Goal: Task Accomplishment & Management: Manage account settings

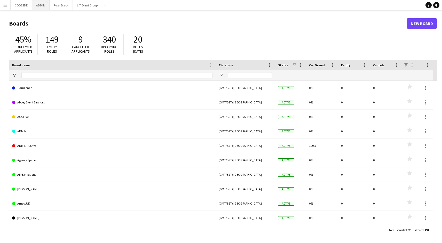
click at [40, 5] on button "ADMIN Close" at bounding box center [41, 5] width 18 height 10
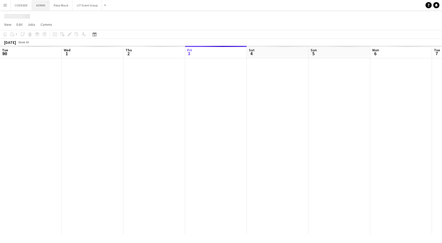
scroll to position [0, 123]
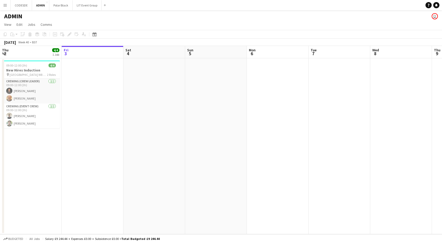
click at [6, 5] on app-icon "Menu" at bounding box center [5, 5] width 4 height 4
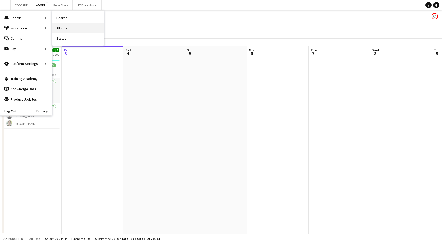
click at [55, 24] on link "All jobs" at bounding box center [78, 28] width 52 height 10
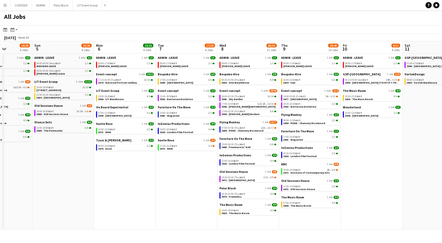
scroll to position [0, 157]
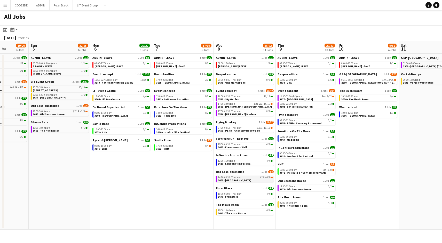
click at [245, 176] on div "14:30-03:30 (Thu) BST 17I • 4/8" at bounding box center [245, 177] width 55 height 3
click at [234, 178] on span "14:30-03:30 (Thu) BST" at bounding box center [230, 177] width 24 height 3
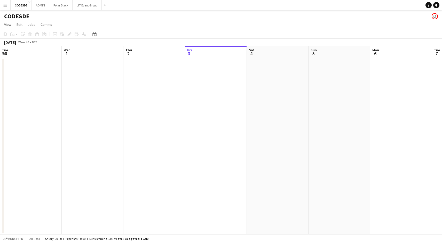
scroll to position [0, 123]
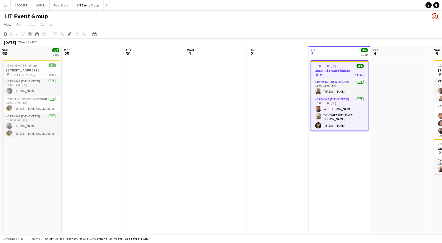
scroll to position [0, 178]
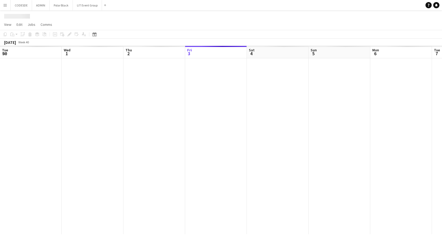
scroll to position [0, 123]
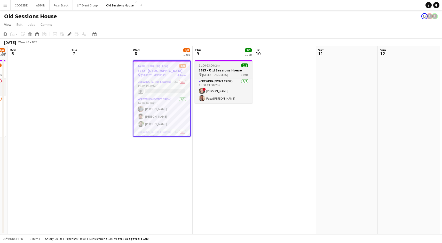
click at [229, 65] on div "11:00-13:00 (2h) 2/2" at bounding box center [224, 66] width 58 height 4
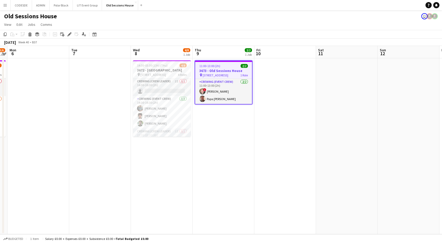
click at [227, 68] on div "11:00-13:00 (2h) 2/2" at bounding box center [223, 66] width 57 height 4
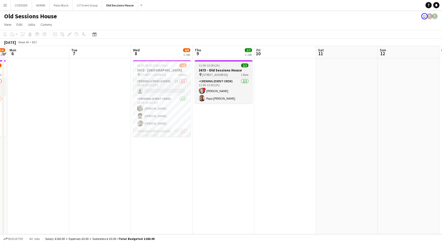
click at [231, 68] on h3 "3673 - Old Sessions House" at bounding box center [224, 70] width 58 height 5
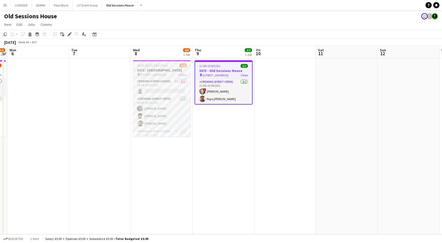
click at [163, 74] on span "[STREET_ADDRESS]" at bounding box center [154, 75] width 26 height 4
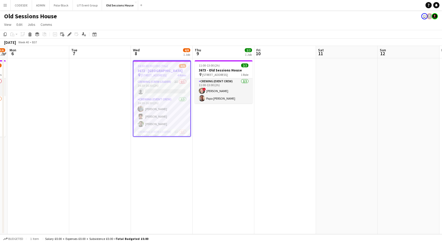
drag, startPoint x: 164, startPoint y: 136, endPoint x: 164, endPoint y: 145, distance: 9.0
click at [164, 145] on app-date-cell "14:30-03:30 (13h) (Thu) 4/8 3672 - [GEOGRAPHIC_DATA] pin Old Sessions House, EC…" at bounding box center [162, 146] width 62 height 176
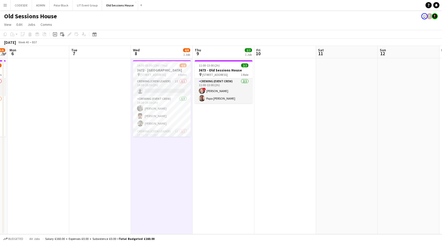
click at [212, 148] on app-date-cell "11:00-13:00 (2h) 2/2 3673 - Old Sessions House pin Old Sessions House, EC1R 0NA…" at bounding box center [224, 146] width 62 height 176
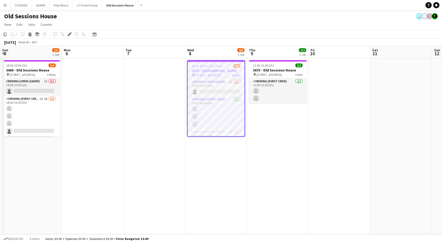
scroll to position [0, 178]
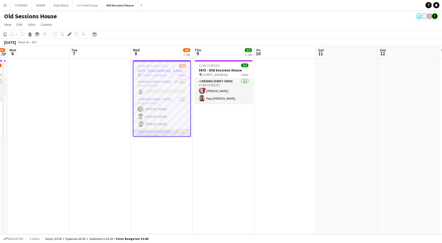
click at [189, 135] on app-card-role "Crewing (Crew Leader) 1I 0/1 23:30-03:30 (4h) single-neutral-actions" at bounding box center [162, 138] width 57 height 18
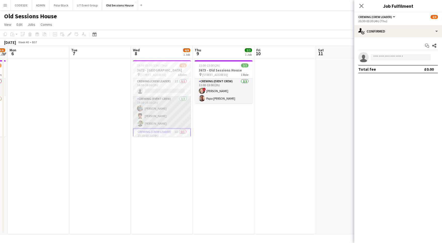
click at [169, 117] on app-card-role "Crewing (Event Crew) [DATE] 14:30-16:30 (2h) [PERSON_NAME] [PERSON_NAME] Malihe…" at bounding box center [162, 112] width 58 height 33
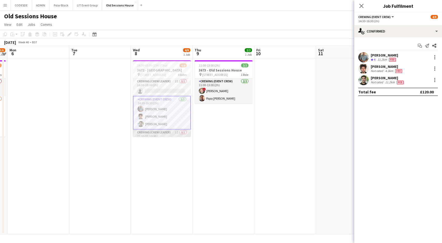
click at [155, 135] on app-card-role "Crewing (Crew Leader) 1I 0/1 23:30-03:30 (4h) single-neutral-actions" at bounding box center [162, 139] width 58 height 18
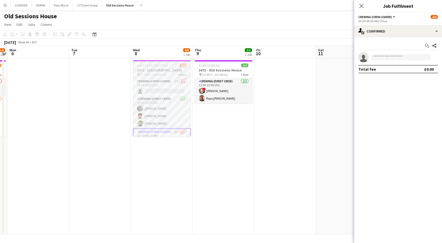
click at [156, 70] on h3 "3672 - [GEOGRAPHIC_DATA]" at bounding box center [162, 70] width 58 height 5
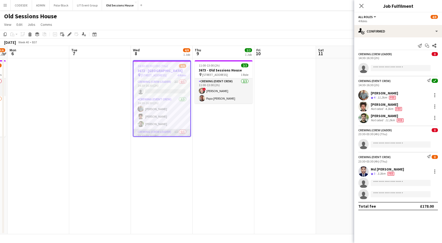
click at [160, 131] on app-card-role "Crewing (Crew Leader) 1I 0/1 23:30-03:30 (4h) single-neutral-actions" at bounding box center [162, 138] width 57 height 18
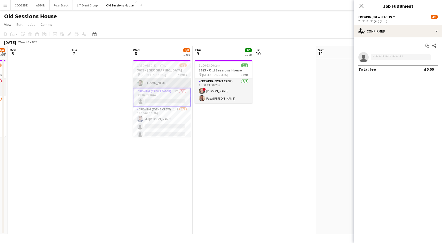
scroll to position [43, 0]
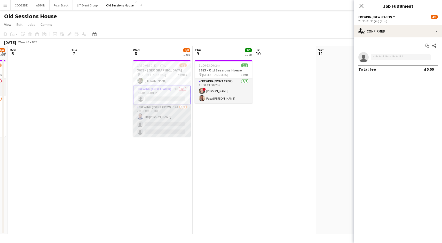
click at [141, 107] on app-card-role "Crewing (Event Crew) 14I [DATE] 23:30-03:30 (4h) Md Mosabbit Hridoy single-neut…" at bounding box center [162, 120] width 58 height 33
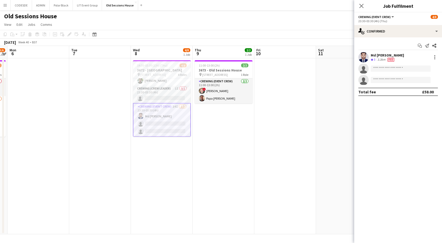
click at [156, 124] on app-card-role "Crewing (Event Crew) 14I [DATE] 23:30-03:30 (4h) Md Mosabbit Hridoy single-neut…" at bounding box center [162, 120] width 58 height 34
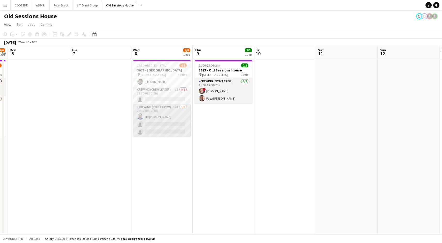
scroll to position [42, 0]
click at [156, 124] on app-card-role "Crewing (Event Crew) 14I [DATE] 23:30-03:30 (4h) Md Mosabbit Hridoy single-neut…" at bounding box center [162, 120] width 58 height 33
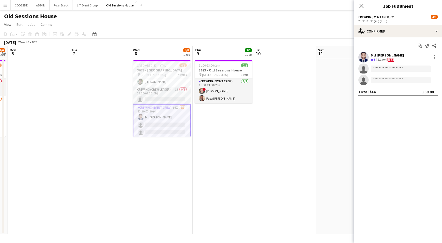
scroll to position [43, 0]
click at [153, 96] on app-card-role "Crewing (Crew Leader) 1I 0/1 23:30-03:30 (4h) single-neutral-actions" at bounding box center [162, 95] width 58 height 18
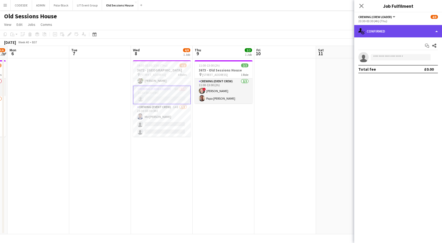
click at [417, 32] on div "single-neutral-actions-check-2 Confirmed" at bounding box center [398, 31] width 88 height 12
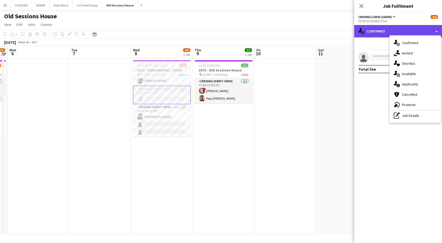
click at [415, 29] on div "single-neutral-actions-check-2 Confirmed" at bounding box center [398, 31] width 88 height 12
click at [365, 95] on mat-expansion-panel "check Confirmed Start chat Share single-neutral-actions Total fee £0.00" at bounding box center [398, 140] width 88 height 206
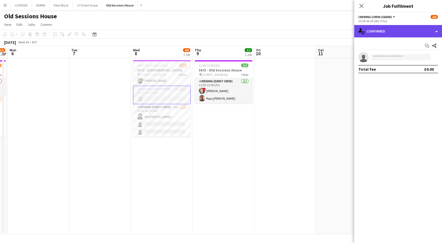
click at [393, 33] on div "single-neutral-actions-check-2 Confirmed" at bounding box center [398, 31] width 88 height 12
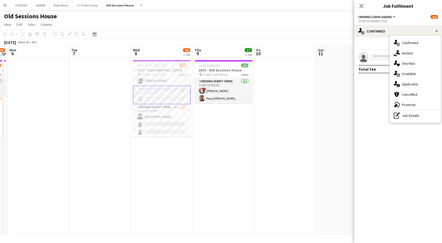
click at [373, 45] on div "Start chat Share" at bounding box center [399, 46] width 80 height 9
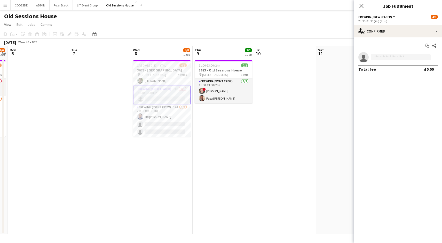
click at [384, 58] on input at bounding box center [401, 57] width 60 height 6
type input "****"
click at [394, 68] on span "[EMAIL_ADDRESS][DOMAIN_NAME]" at bounding box center [401, 69] width 52 height 4
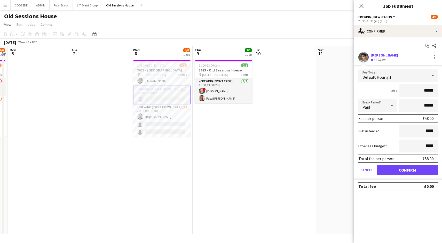
drag, startPoint x: 435, startPoint y: 91, endPoint x: 414, endPoint y: 87, distance: 21.0
click at [414, 87] on input "******" at bounding box center [418, 90] width 39 height 13
type input "***"
click at [412, 209] on mat-expansion-panel "check Confirmed Start chat Share [PERSON_NAME] Crew rating 4 9.3km Fee Type Def…" at bounding box center [398, 140] width 88 height 206
click at [405, 171] on button "Confirm" at bounding box center [407, 170] width 61 height 10
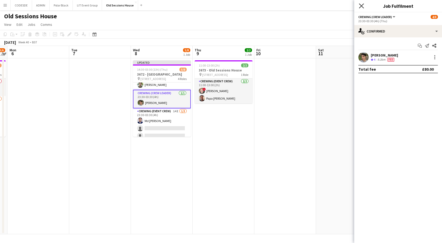
click at [362, 6] on icon "Close pop-in" at bounding box center [361, 5] width 5 height 5
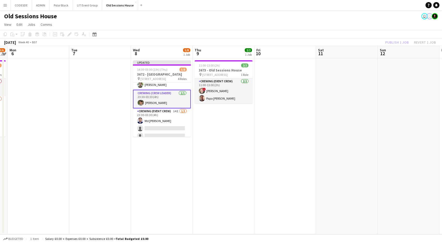
click at [400, 40] on div "Publish 1 job Revert 1 job" at bounding box center [410, 42] width 63 height 7
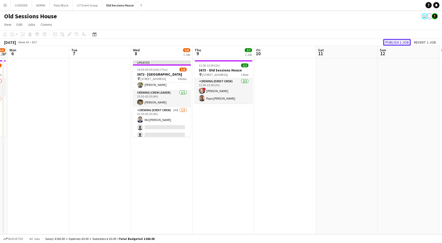
click at [399, 41] on button "Publish 1 job" at bounding box center [397, 42] width 28 height 7
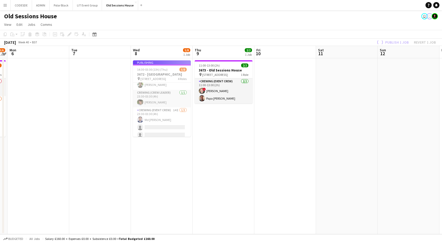
scroll to position [42, 0]
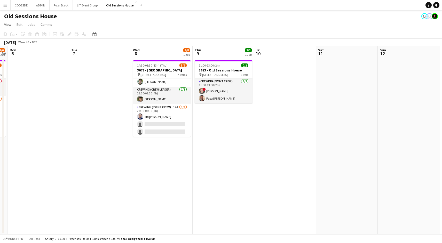
click at [4, 5] on app-icon "Menu" at bounding box center [5, 5] width 4 height 4
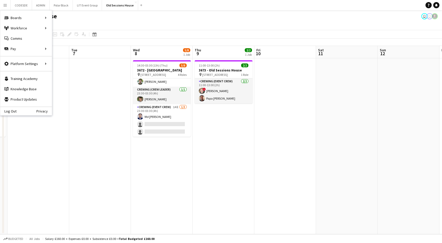
click at [71, 127] on app-date-cell at bounding box center [100, 146] width 62 height 176
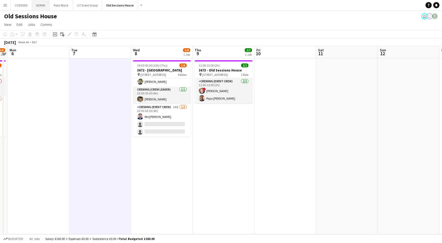
click at [39, 3] on button "ADMIN Close" at bounding box center [41, 5] width 18 height 10
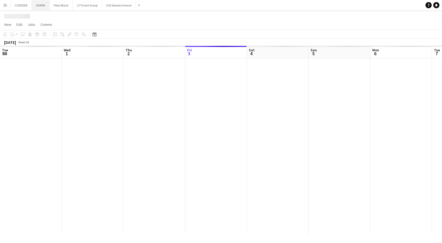
scroll to position [0, 123]
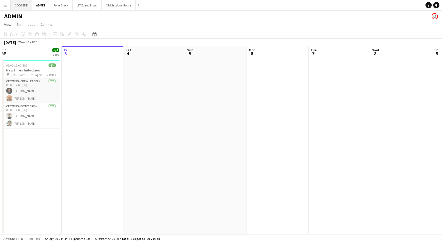
click at [21, 3] on button "CODESDE Close" at bounding box center [21, 5] width 21 height 10
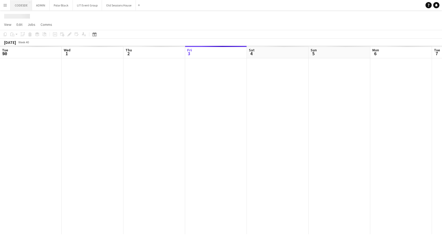
scroll to position [0, 123]
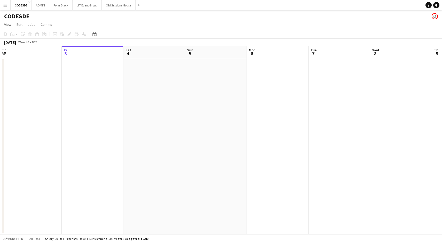
click at [6, 3] on button "Menu" at bounding box center [5, 5] width 10 height 10
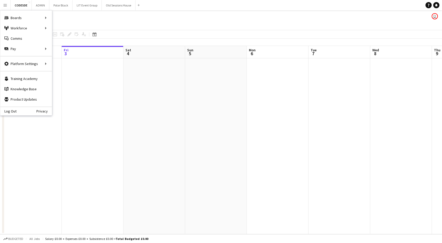
click at [86, 129] on app-date-cell at bounding box center [93, 146] width 62 height 176
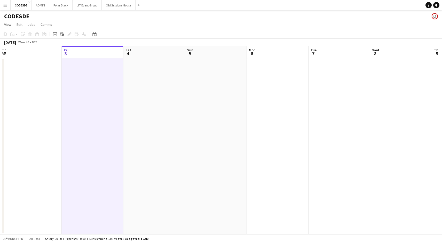
click at [435, 15] on app-user-avatar "user" at bounding box center [435, 16] width 6 height 6
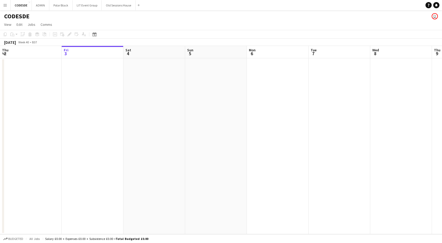
click at [4, 5] on app-icon "Menu" at bounding box center [5, 5] width 4 height 4
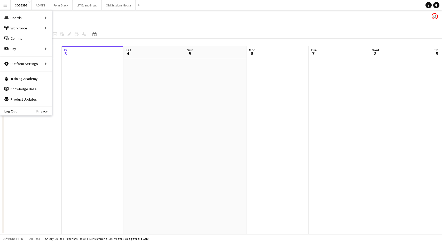
click at [326, 10] on div "CODESDE user" at bounding box center [221, 15] width 442 height 10
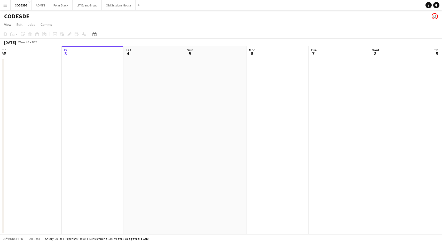
click at [435, 17] on app-user-avatar "user" at bounding box center [435, 16] width 6 height 6
click at [4, 7] on app-icon "Menu" at bounding box center [5, 5] width 4 height 4
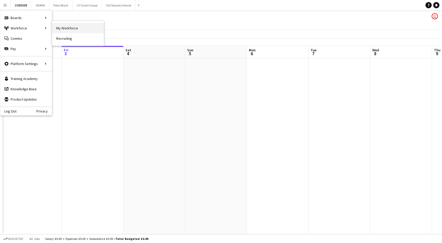
click at [67, 26] on link "My Workforce" at bounding box center [78, 28] width 52 height 10
